Goal: Task Accomplishment & Management: Complete application form

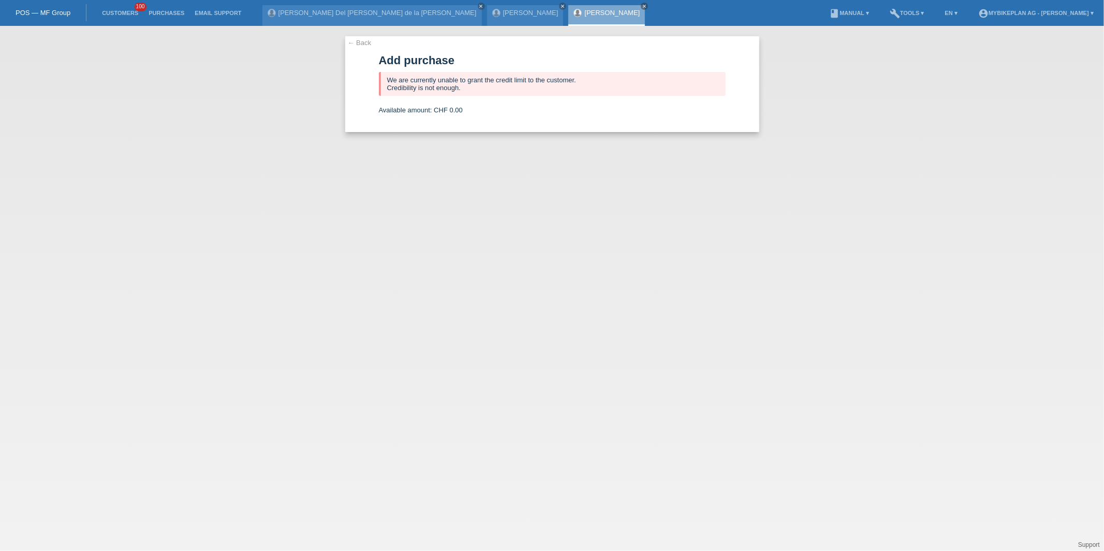
click at [123, 18] on li "Customers 100" at bounding box center [120, 13] width 47 height 26
click at [123, 14] on link "Customers" at bounding box center [120, 13] width 47 height 6
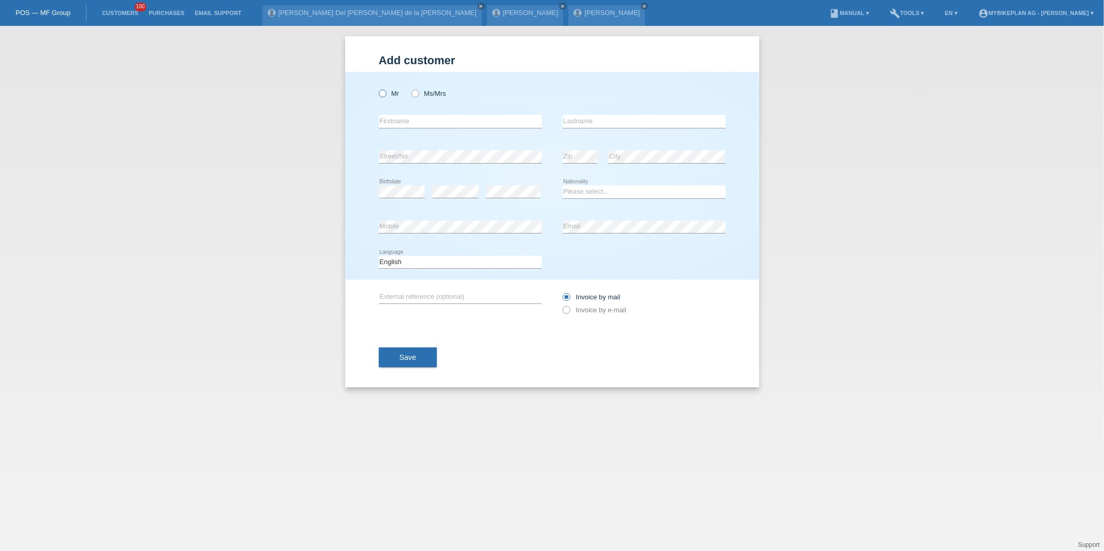
click at [393, 92] on label "Mr" at bounding box center [389, 94] width 21 height 8
click at [385, 92] on input "Mr" at bounding box center [382, 93] width 7 height 7
radio input "true"
click at [398, 121] on input "text" at bounding box center [460, 121] width 163 height 13
type input "[PERSON_NAME]"
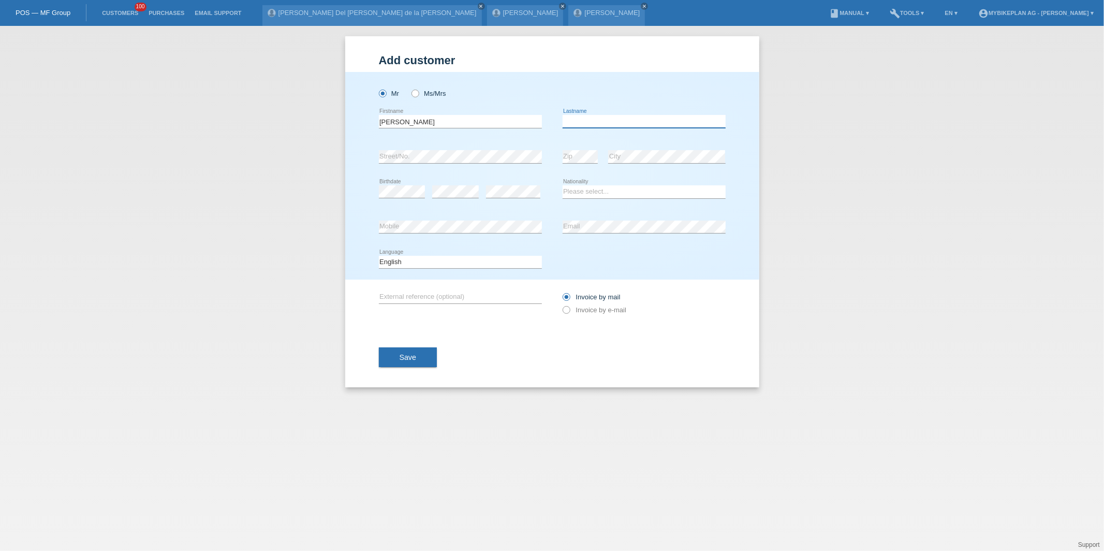
type input "E"
type input "Wyss"
select select "CH"
click at [433, 256] on select "Deutsch Français Italiano English" at bounding box center [460, 262] width 163 height 12
select select "de"
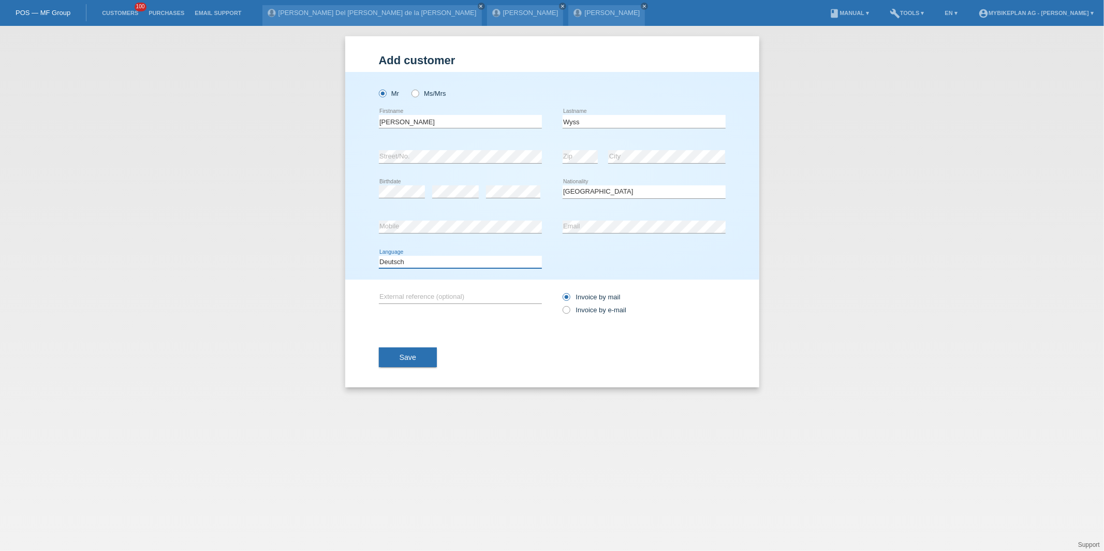
click at [379, 256] on select "Deutsch Français Italiano English" at bounding box center [460, 262] width 163 height 12
click at [571, 317] on div "Invoice by mail Invoice by e-mail" at bounding box center [643, 303] width 163 height 48
click at [574, 313] on div "Invoice by mail Invoice by e-mail" at bounding box center [643, 303] width 163 height 26
click at [574, 313] on label "Invoice by e-mail" at bounding box center [594, 310] width 64 height 8
click at [569, 313] on input "Invoice by e-mail" at bounding box center [565, 312] width 7 height 13
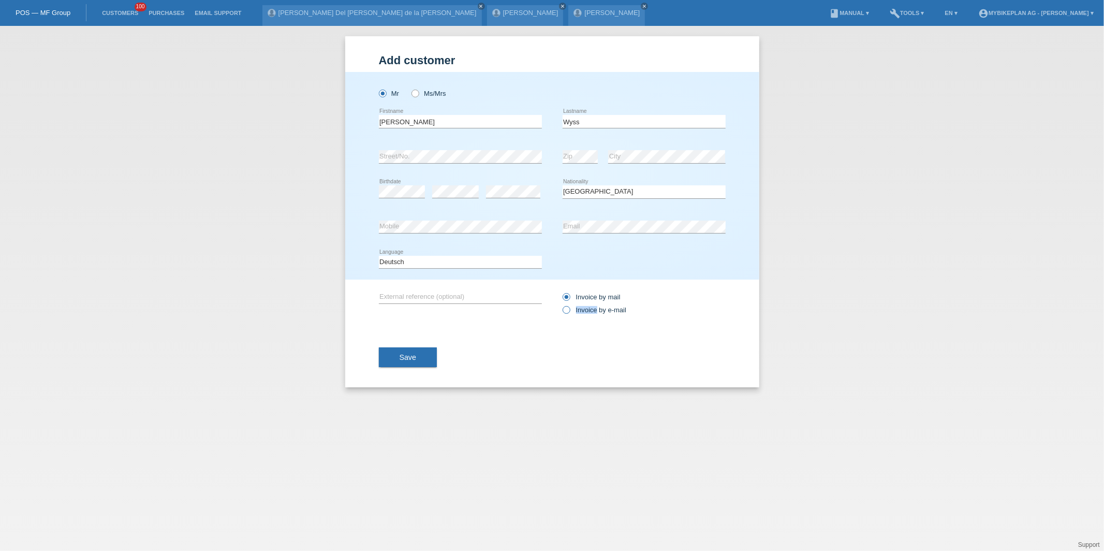
radio input "true"
click at [432, 342] on div "Save" at bounding box center [552, 357] width 347 height 60
click at [430, 350] on button "Save" at bounding box center [408, 357] width 58 height 20
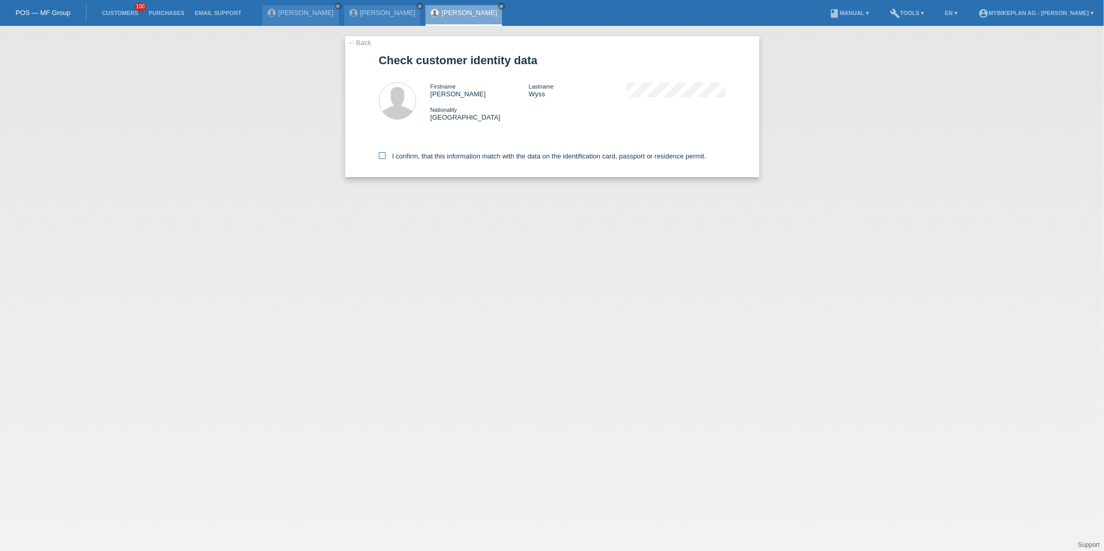
click at [423, 158] on label "I confirm, that this information match with the data on the identification card…" at bounding box center [543, 156] width 328 height 8
click at [385, 158] on input "I confirm, that this information match with the data on the identification card…" at bounding box center [382, 155] width 7 height 7
checkbox input "true"
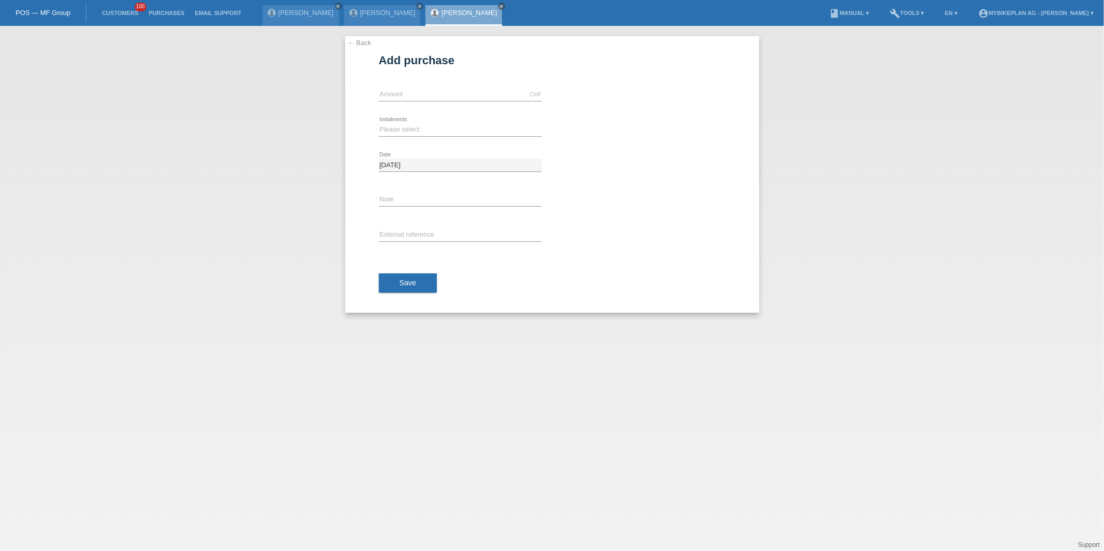
click at [435, 106] on div "CHF error Amount" at bounding box center [460, 94] width 163 height 35
click at [443, 93] on input "text" at bounding box center [460, 94] width 163 height 13
type input "15000.00"
click at [416, 126] on select "Please select 6 instalments 12 instalments 18 instalments 24 instalments 36 ins…" at bounding box center [460, 129] width 163 height 12
select select "488"
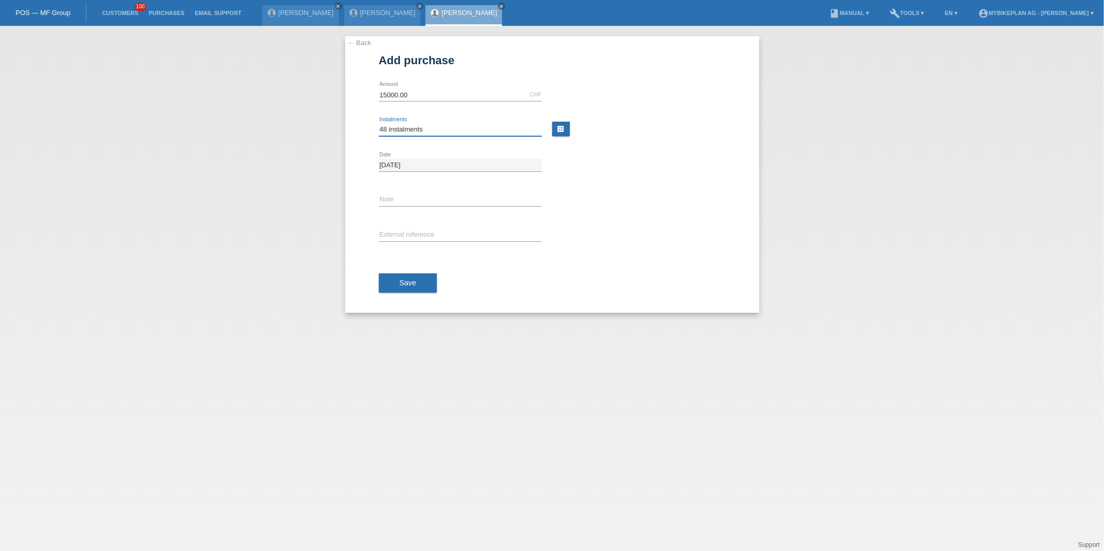
click at [379, 123] on select "Please select 6 instalments 12 instalments 18 instalments 24 instalments 36 ins…" at bounding box center [460, 129] width 163 height 12
click at [411, 279] on span "Save" at bounding box center [407, 282] width 17 height 8
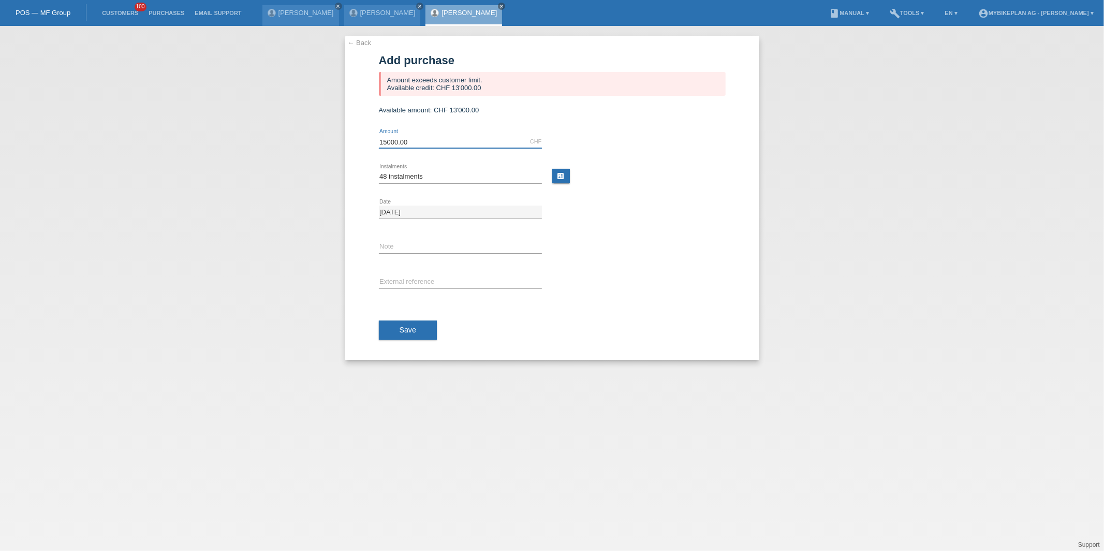
click at [384, 138] on input "15000.00" at bounding box center [460, 141] width 163 height 13
type input "13000.00"
click at [418, 337] on button "Save" at bounding box center [408, 330] width 58 height 20
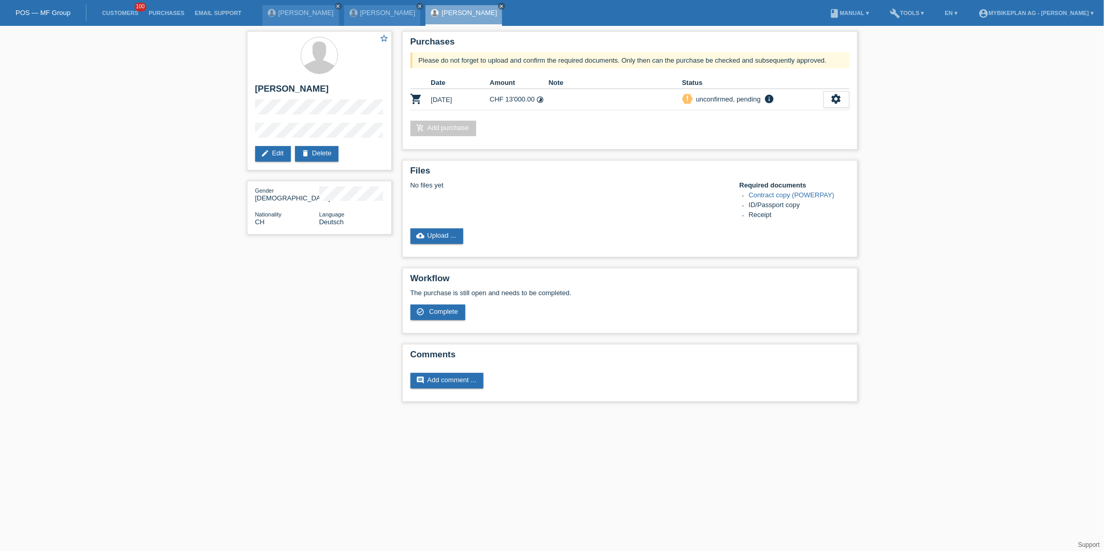
click at [119, 19] on li "Customers 100" at bounding box center [120, 13] width 47 height 26
click at [120, 14] on link "Customers" at bounding box center [120, 13] width 47 height 6
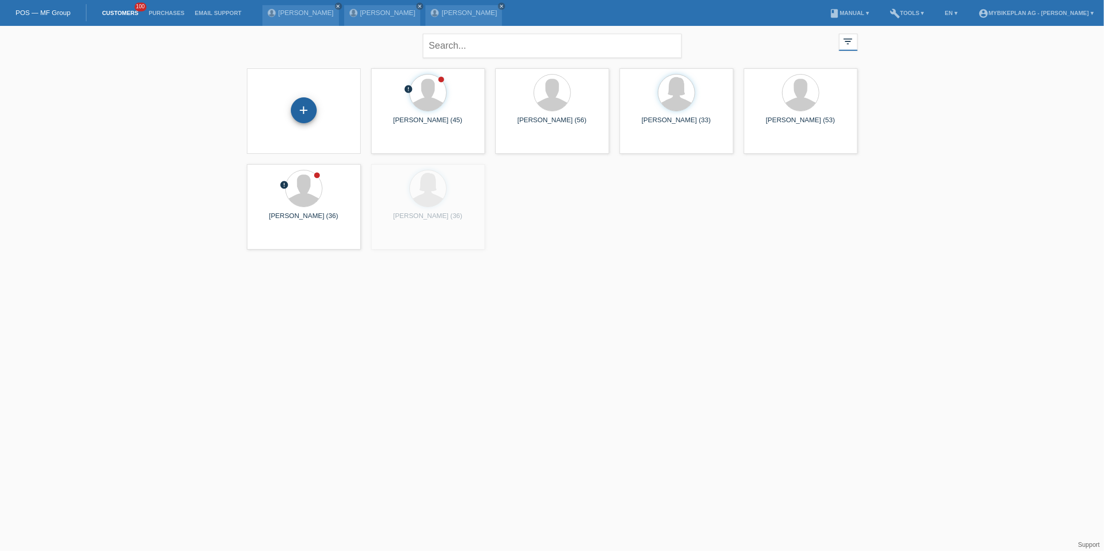
click at [314, 117] on div "+" at bounding box center [304, 110] width 26 height 26
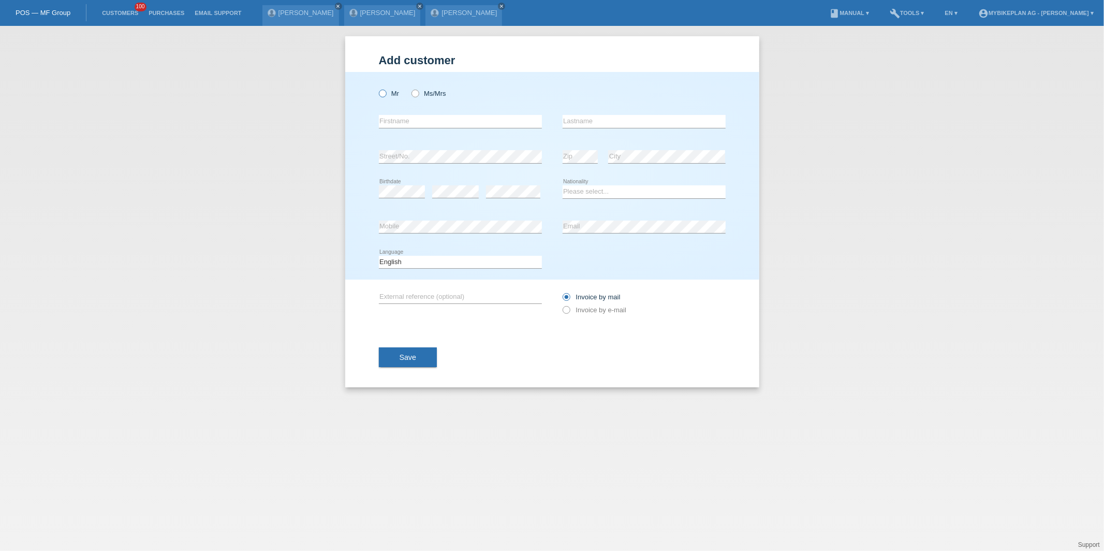
click at [389, 91] on label "Mr" at bounding box center [389, 94] width 21 height 8
click at [385, 91] on input "Mr" at bounding box center [382, 93] width 7 height 7
radio input "true"
click at [402, 120] on input "text" at bounding box center [460, 121] width 163 height 13
paste input "[PERSON_NAME]"
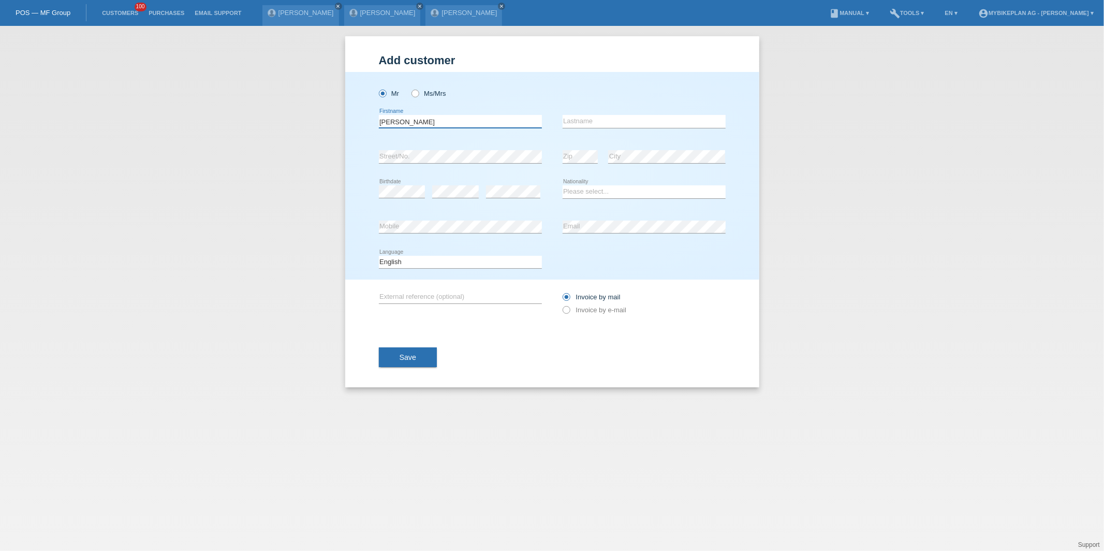
click at [409, 123] on input "[PERSON_NAME]" at bounding box center [460, 121] width 163 height 13
type input "[PERSON_NAME]"
paste input "Merseli"
type input "Merseli"
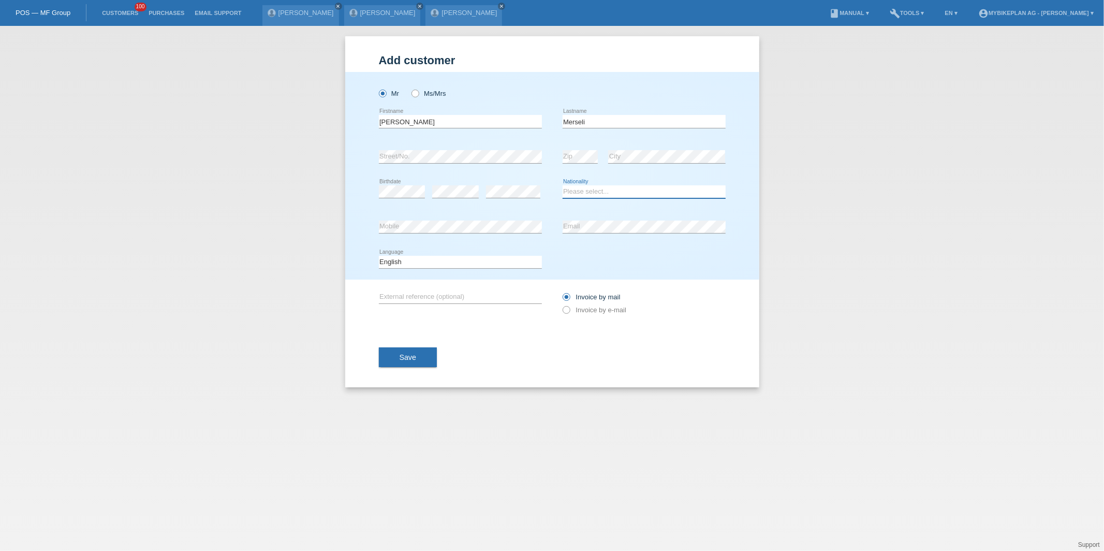
select select "CH"
click at [409, 265] on select "Deutsch Français Italiano English" at bounding box center [460, 262] width 163 height 12
select select "de"
click at [379, 256] on select "Deutsch Français Italiano English" at bounding box center [460, 262] width 163 height 12
click at [582, 302] on div "Invoice by mail Invoice by e-mail" at bounding box center [643, 303] width 163 height 26
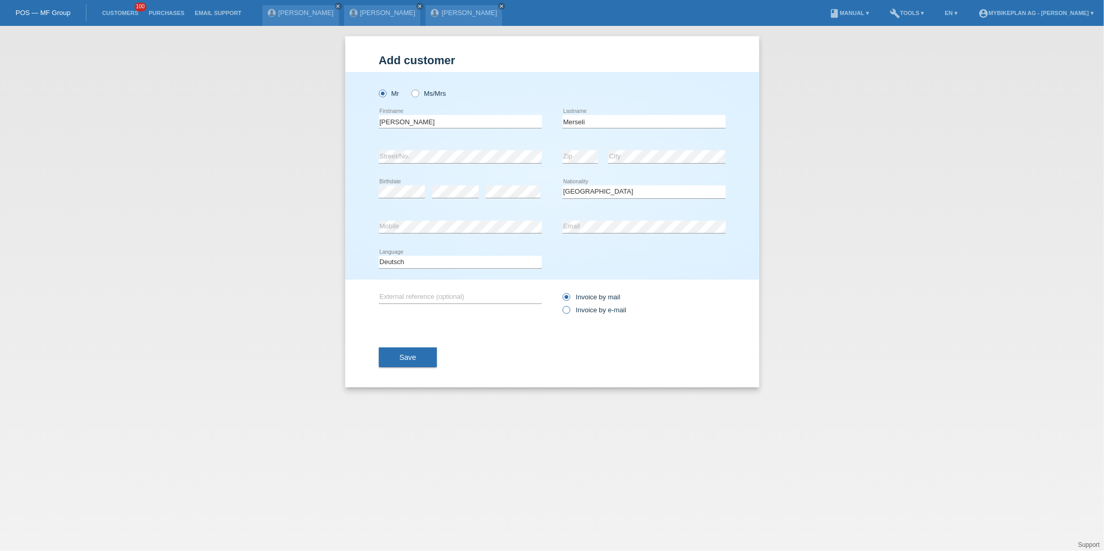
click at [582, 308] on label "Invoice by e-mail" at bounding box center [594, 310] width 64 height 8
click at [569, 308] on input "Invoice by e-mail" at bounding box center [565, 312] width 7 height 13
radio input "true"
click at [417, 362] on button "Save" at bounding box center [408, 357] width 58 height 20
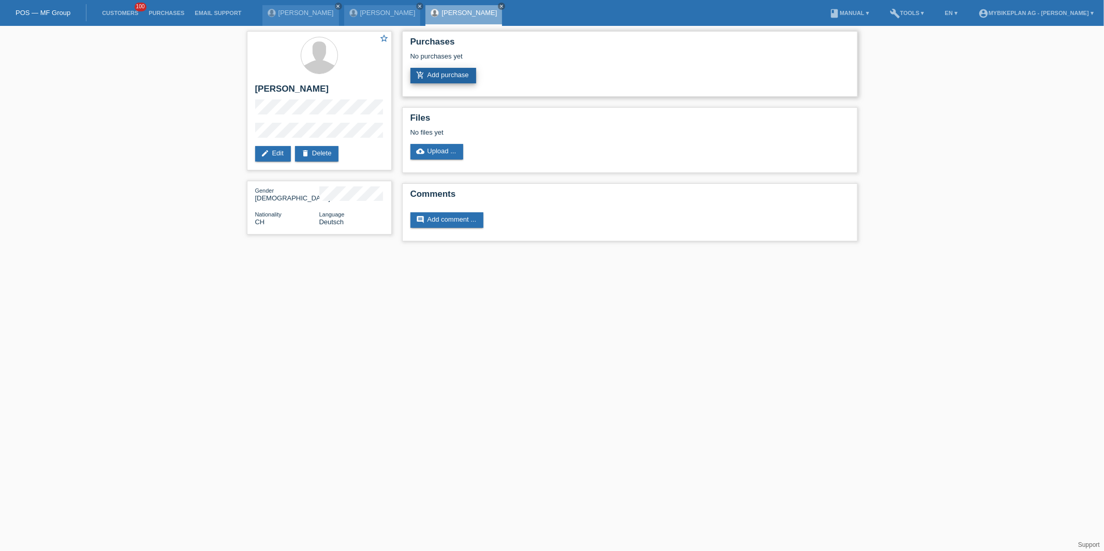
click at [461, 75] on link "add_shopping_cart Add purchase" at bounding box center [443, 76] width 66 height 16
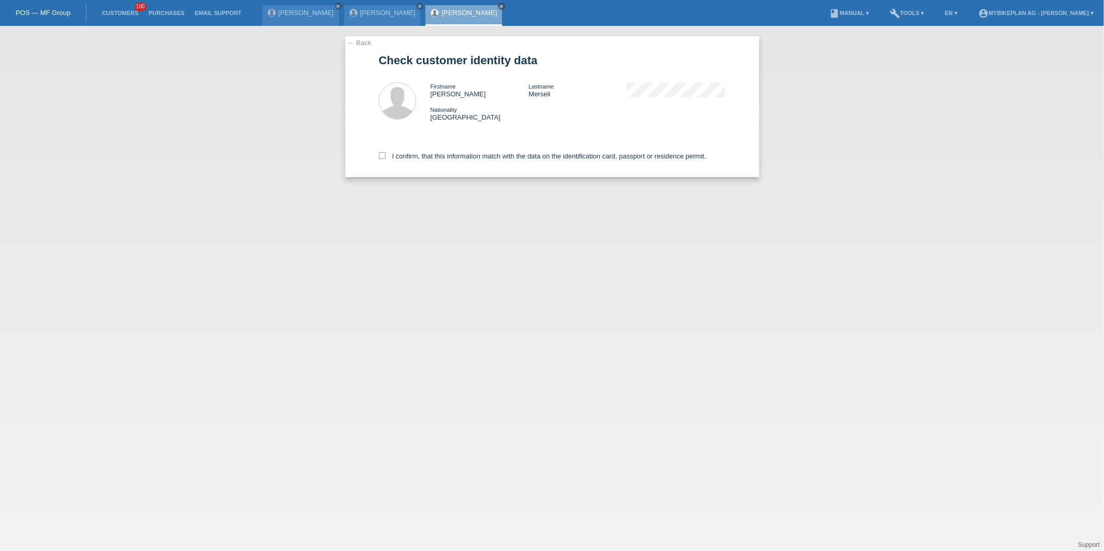
click at [439, 164] on div "I confirm, that this information match with the data on the identification card…" at bounding box center [552, 154] width 347 height 46
click at [444, 156] on label "I confirm, that this information match with the data on the identification card…" at bounding box center [543, 156] width 328 height 8
click at [385, 156] on input "I confirm, that this information match with the data on the identification card…" at bounding box center [382, 155] width 7 height 7
checkbox input "true"
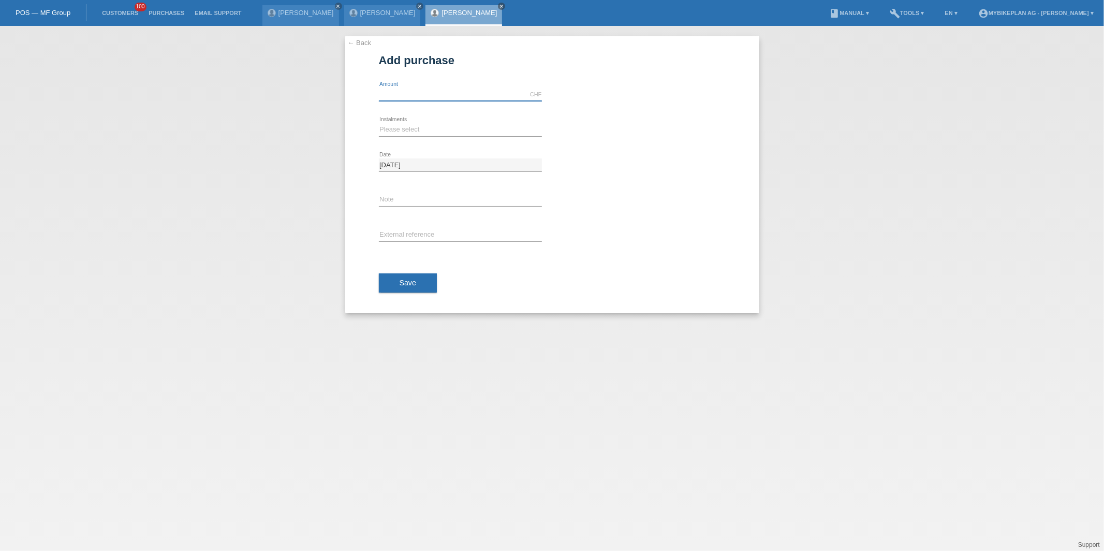
click at [380, 95] on input "text" at bounding box center [460, 94] width 163 height 13
type input "15000.00"
click at [413, 131] on select "Please select 6 instalments 12 instalments 18 instalments 24 instalments 36 ins…" at bounding box center [460, 129] width 163 height 12
select select "488"
click at [379, 123] on select "Please select 6 instalments 12 instalments 18 instalments 24 instalments 36 ins…" at bounding box center [460, 129] width 163 height 12
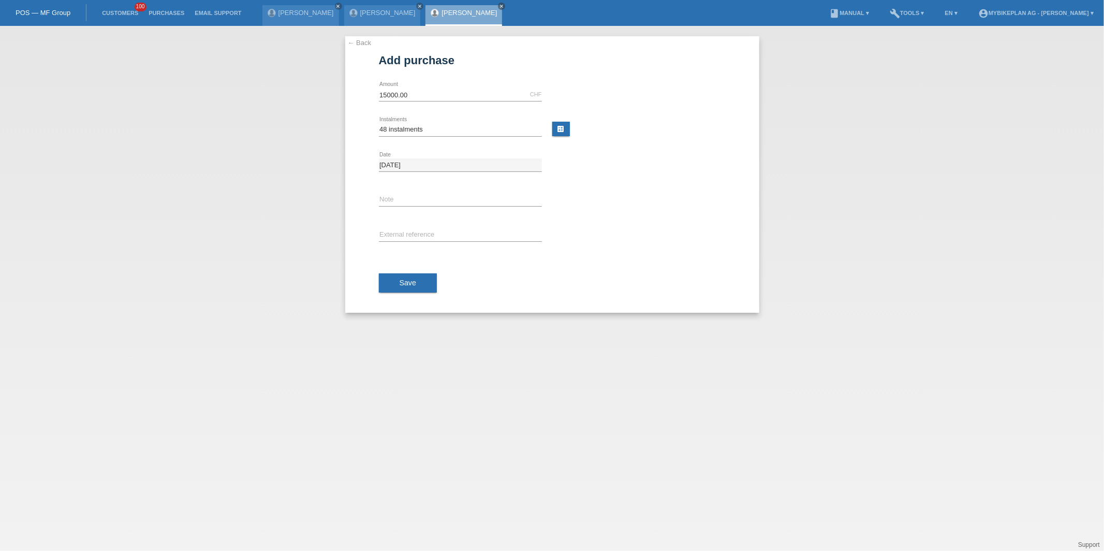
click at [401, 284] on span "Save" at bounding box center [407, 282] width 17 height 8
